Goal: Task Accomplishment & Management: Manage account settings

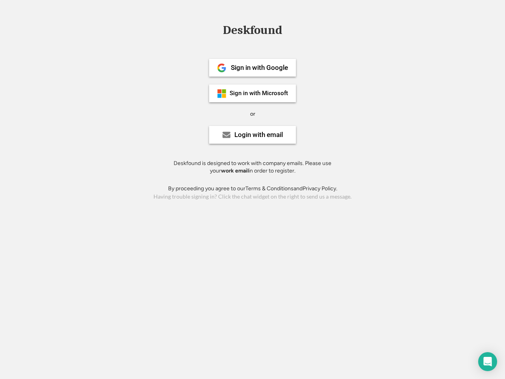
click at [252, 113] on div "or" at bounding box center [252, 114] width 5 height 8
click at [252, 32] on div "Deskfound" at bounding box center [252, 30] width 67 height 12
click at [216, 30] on div "Deskfound" at bounding box center [252, 31] width 505 height 15
click at [252, 32] on div "Deskfound" at bounding box center [252, 30] width 67 height 12
click at [252, 114] on div "or" at bounding box center [252, 114] width 5 height 8
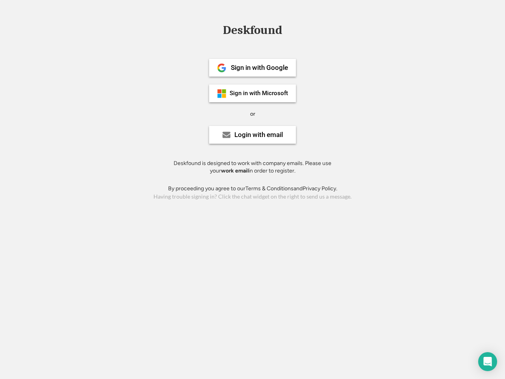
click at [252, 67] on div "Sign in with Google" at bounding box center [259, 67] width 57 height 7
click at [259, 67] on div "Sign in with Google" at bounding box center [259, 67] width 57 height 7
click at [222, 68] on img at bounding box center [221, 67] width 9 height 9
click at [252, 93] on div "Sign in with Microsoft" at bounding box center [259, 93] width 58 height 6
click at [259, 93] on div "Sign in with Microsoft" at bounding box center [259, 93] width 58 height 6
